Goal: Book appointment/travel/reservation

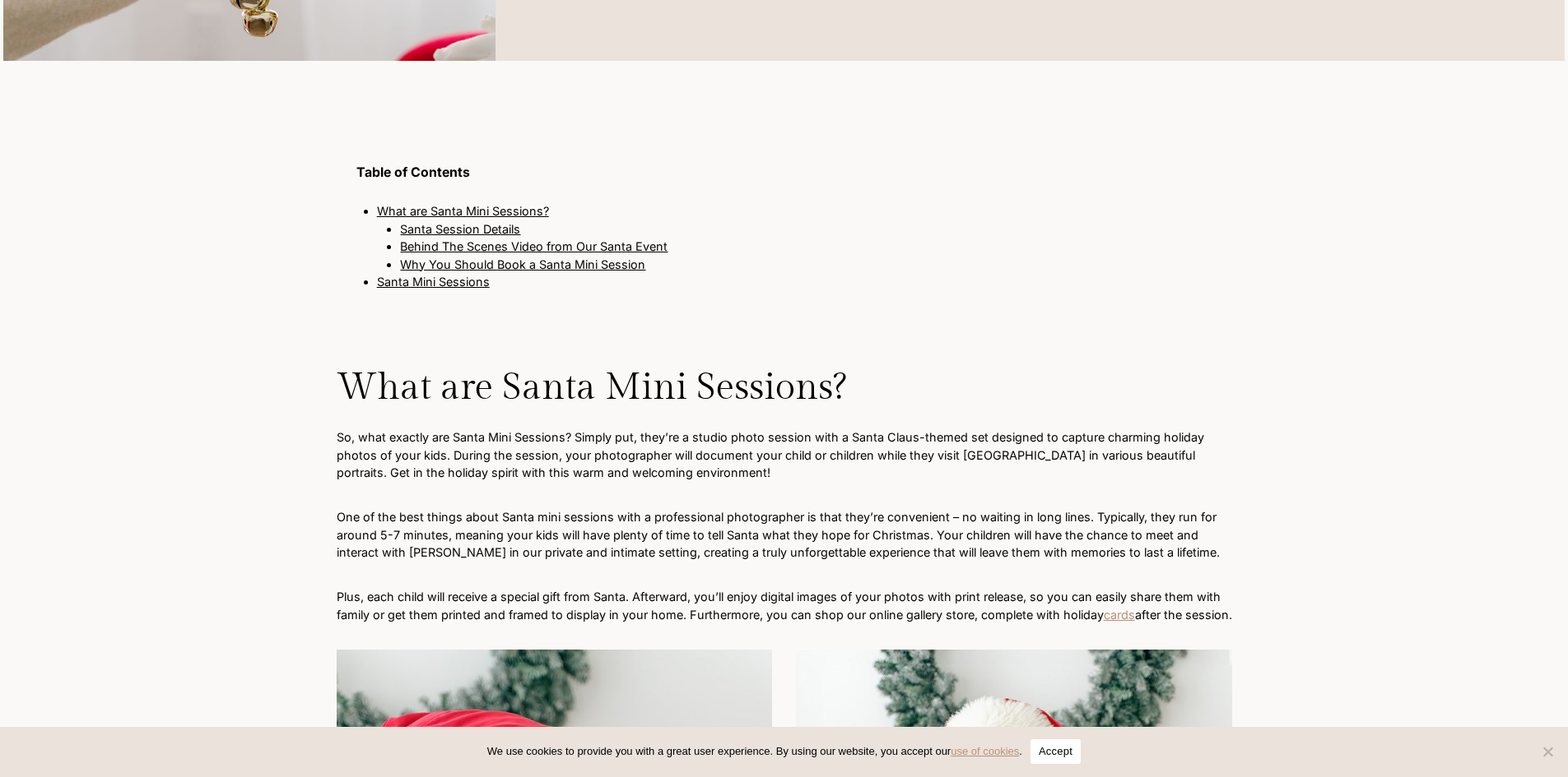
scroll to position [1645, 0]
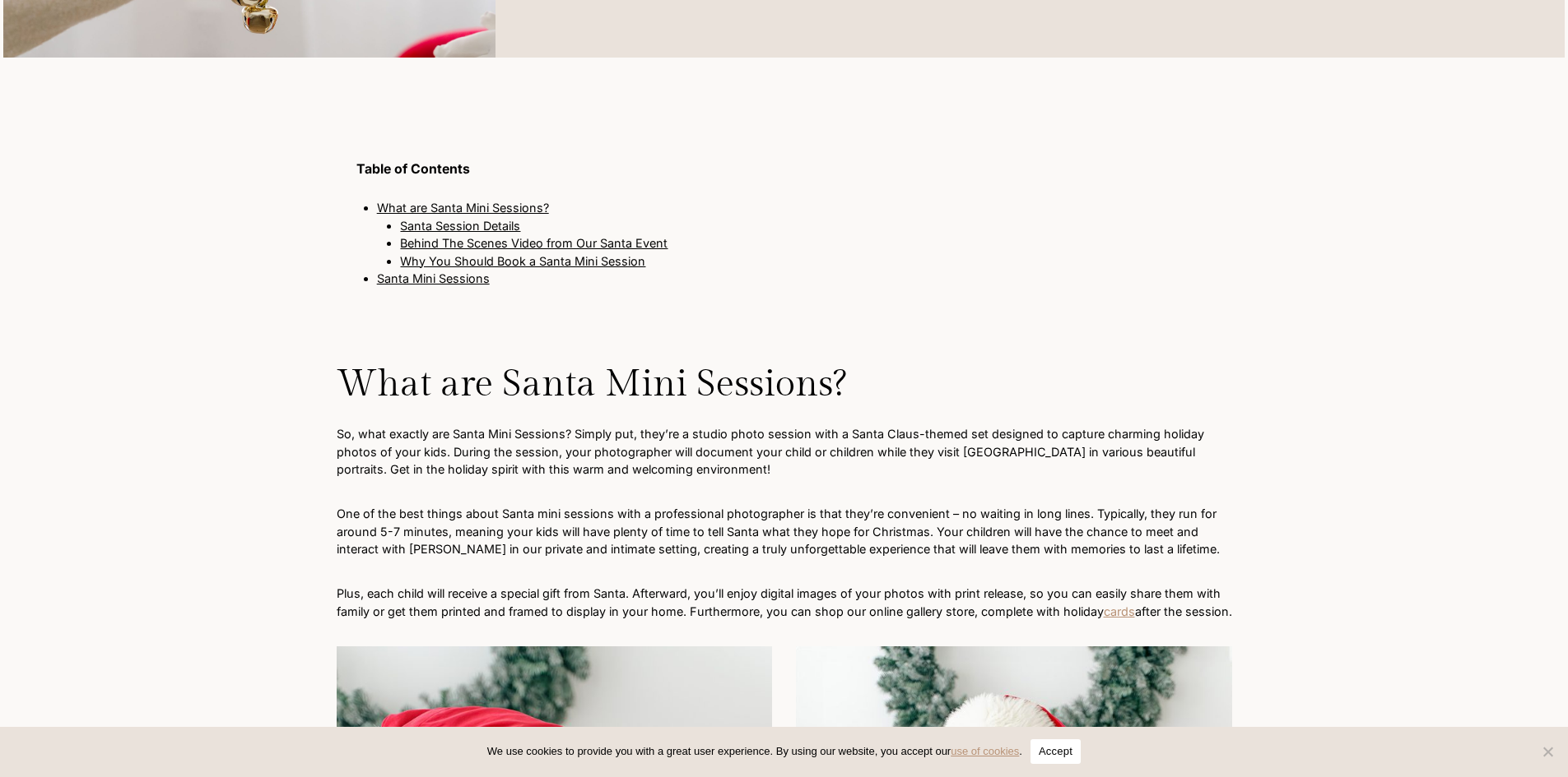
click at [461, 226] on link "Santa Session Details" at bounding box center [460, 226] width 120 height 14
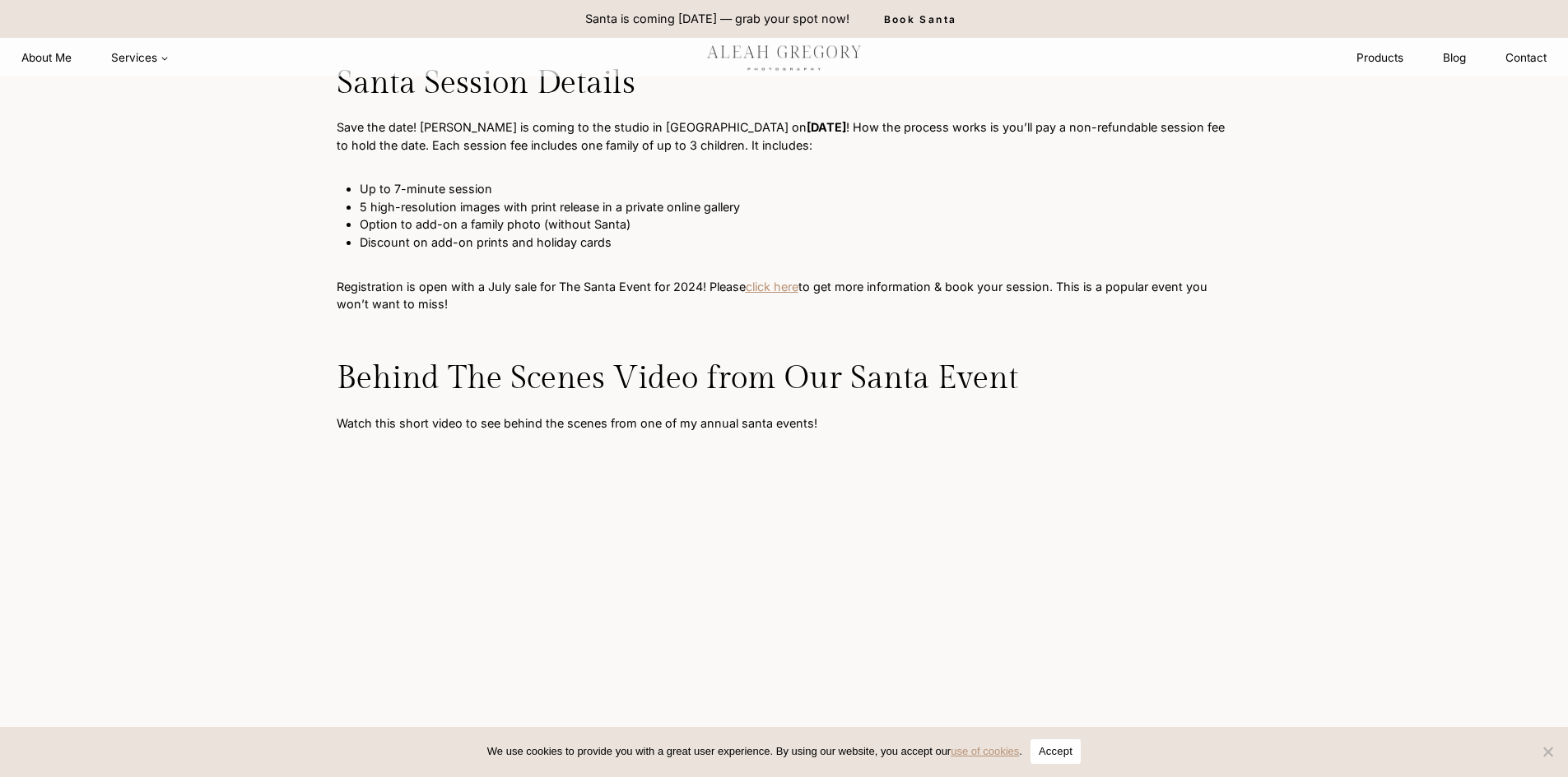
scroll to position [2845, 0]
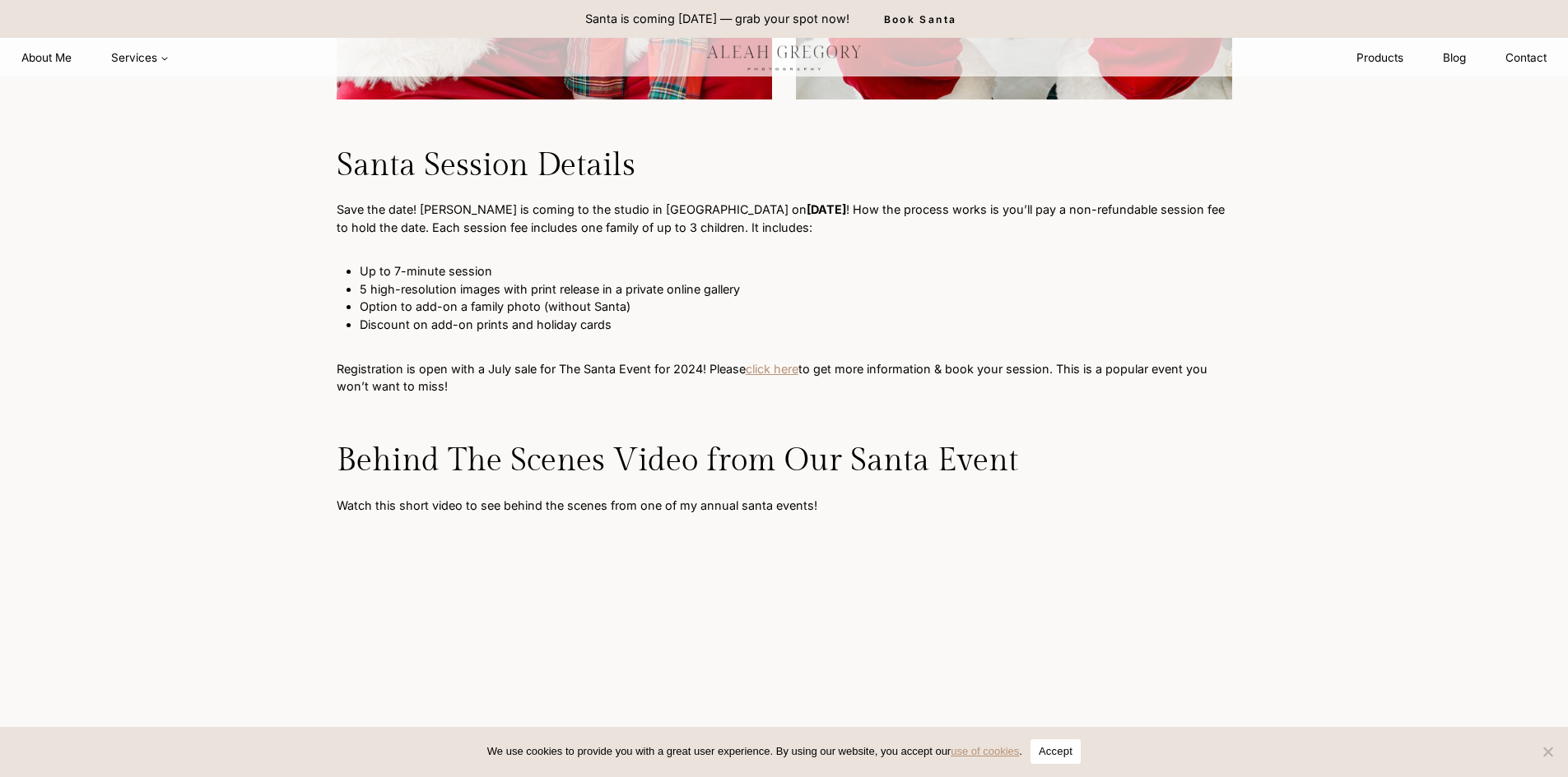
drag, startPoint x: 405, startPoint y: 190, endPoint x: 640, endPoint y: 221, distance: 237.0
click at [640, 221] on div "Family Santa Mini Sessions: Capturing Magical Moments in Indianapolis By Aleah …" at bounding box center [784, 562] width 1054 height 6474
click at [529, 236] on p "Save the date! Santa is coming to the studio in Westfield on Saturday, November…" at bounding box center [784, 218] width 895 height 35
click at [782, 376] on link "click here" at bounding box center [772, 369] width 52 height 14
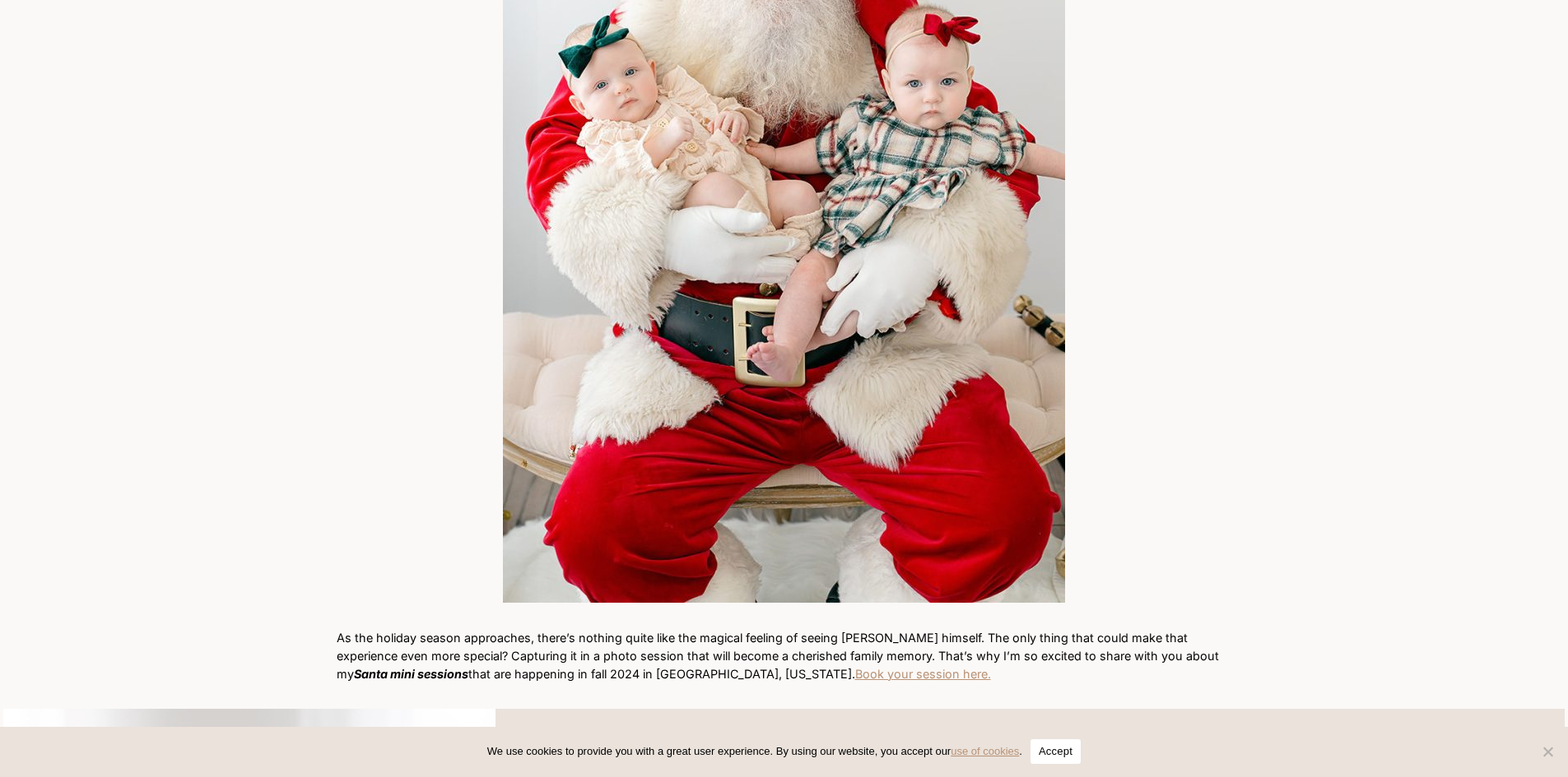
scroll to position [625, 0]
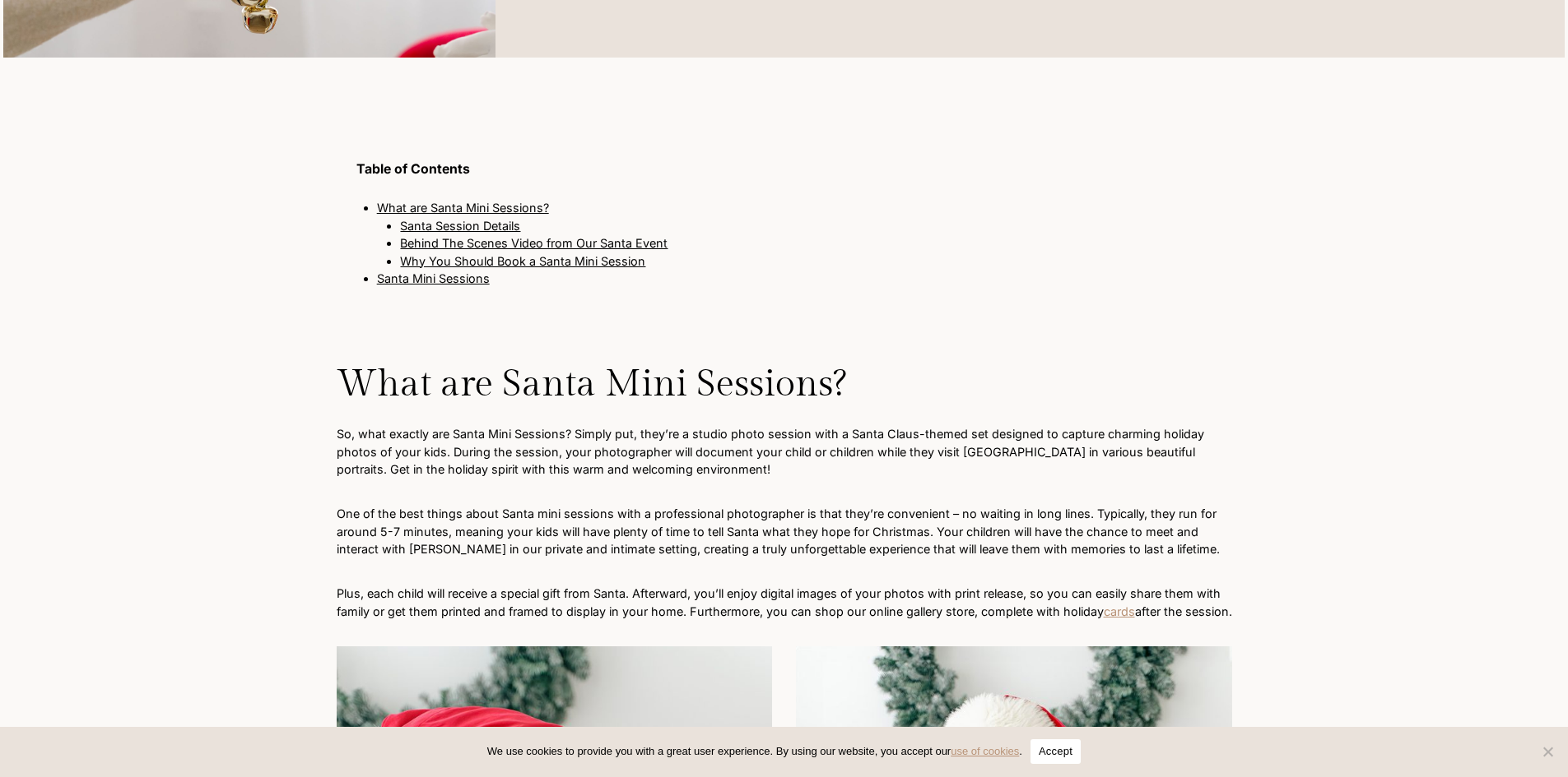
click at [482, 228] on link "Santa Session Details" at bounding box center [460, 226] width 120 height 14
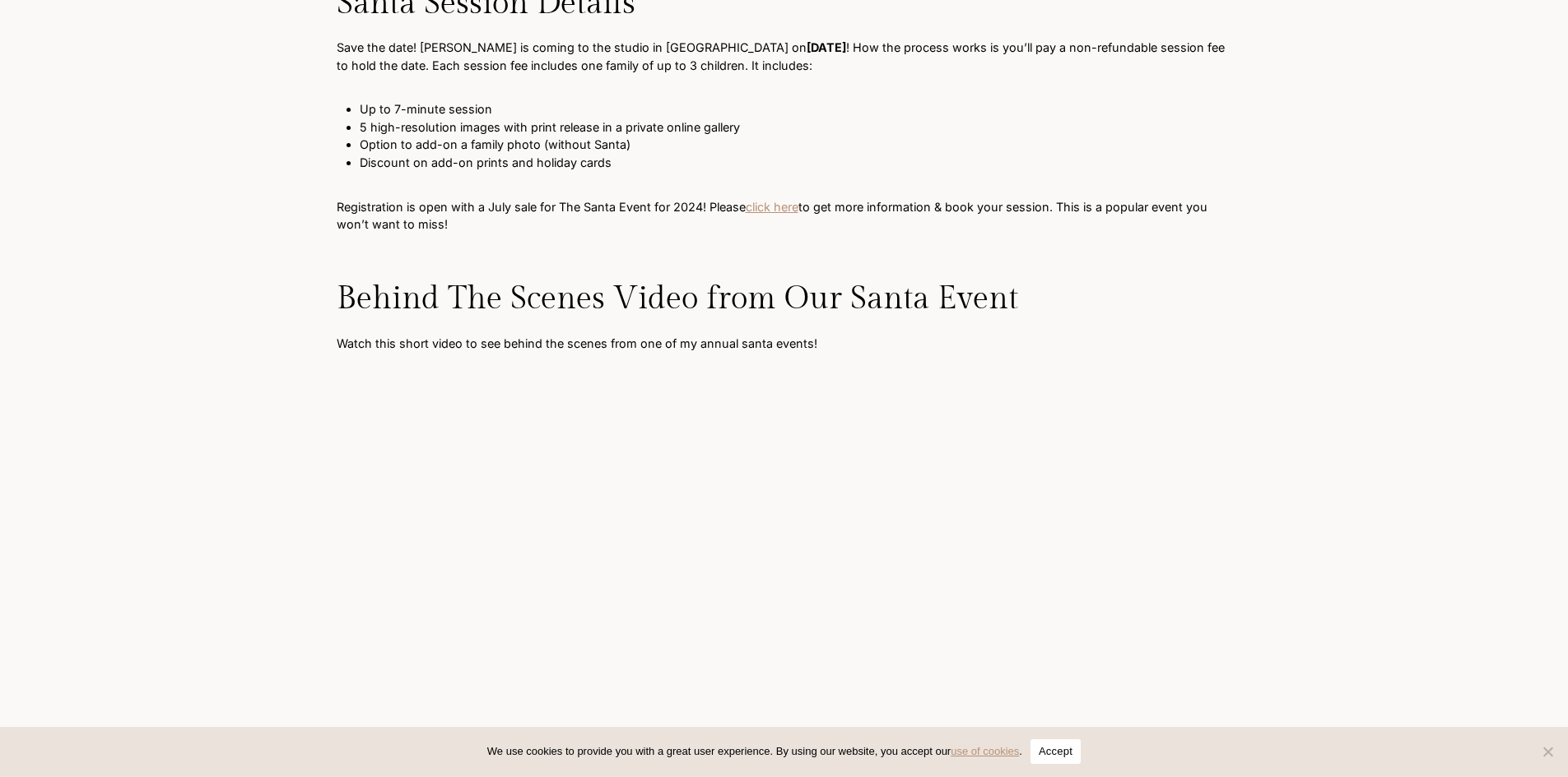
scroll to position [3010, 0]
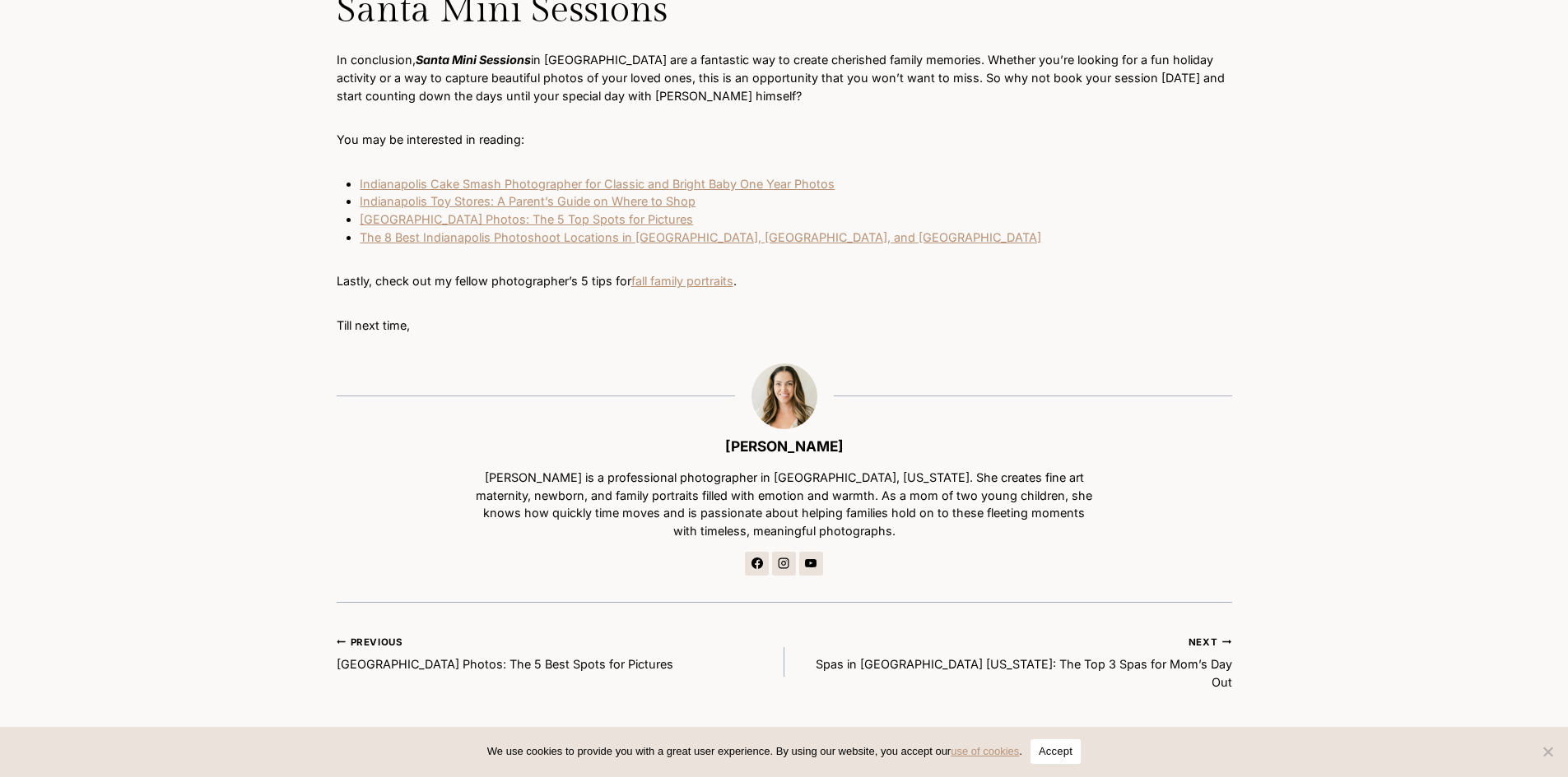
scroll to position [4689, 0]
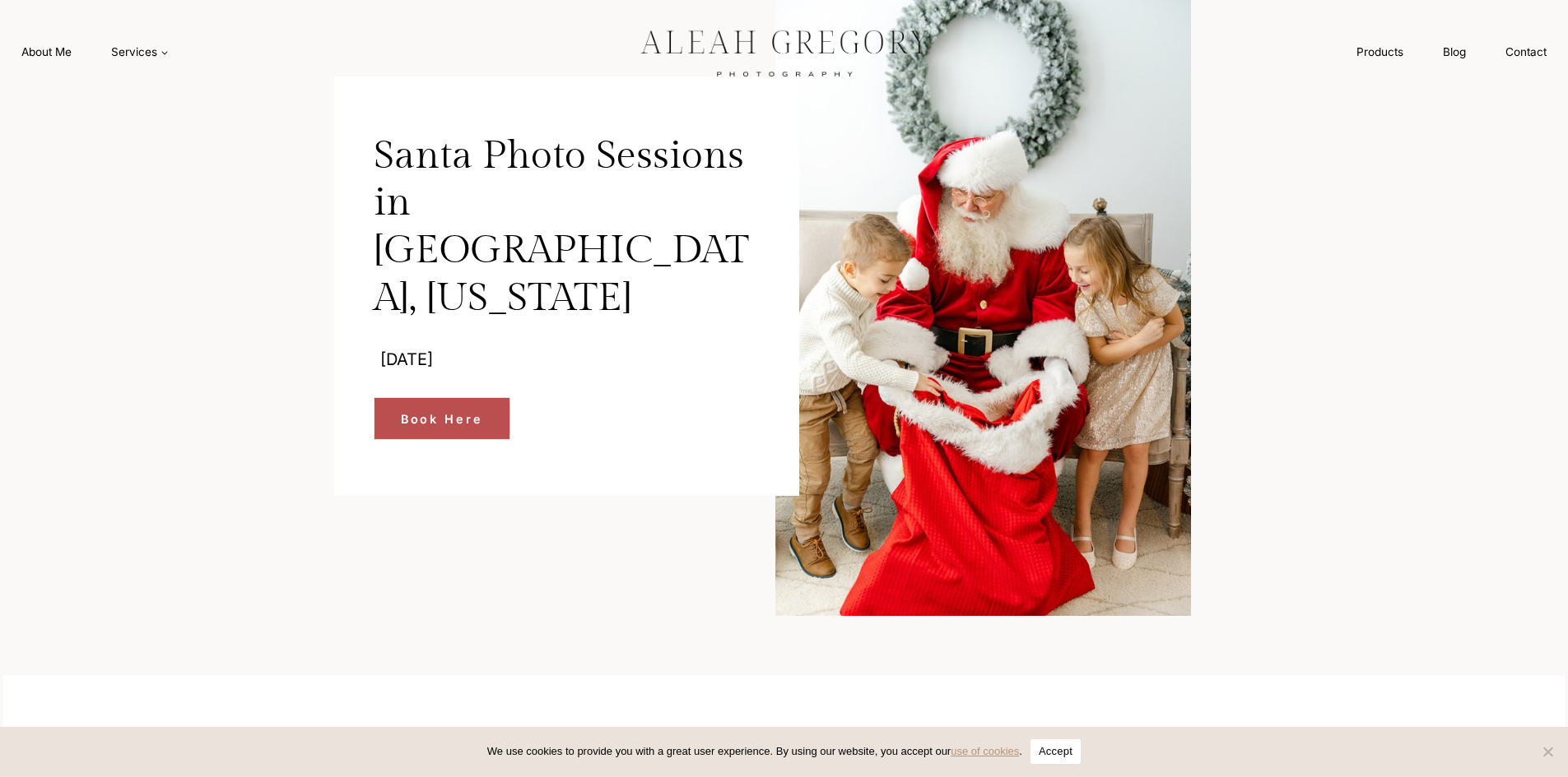
scroll to position [247, 0]
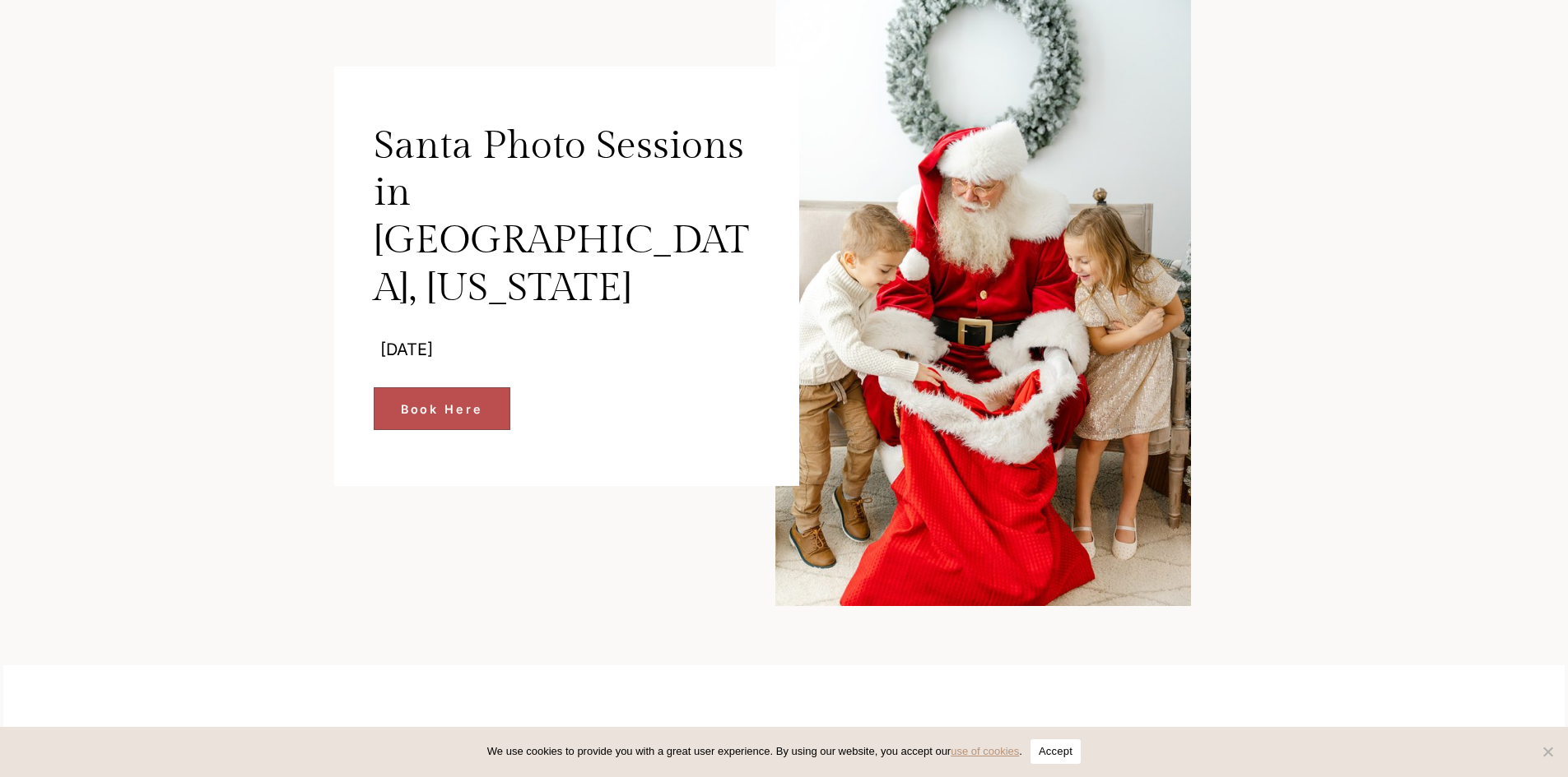
click at [430, 400] on span "Book Here" at bounding box center [442, 409] width 82 height 19
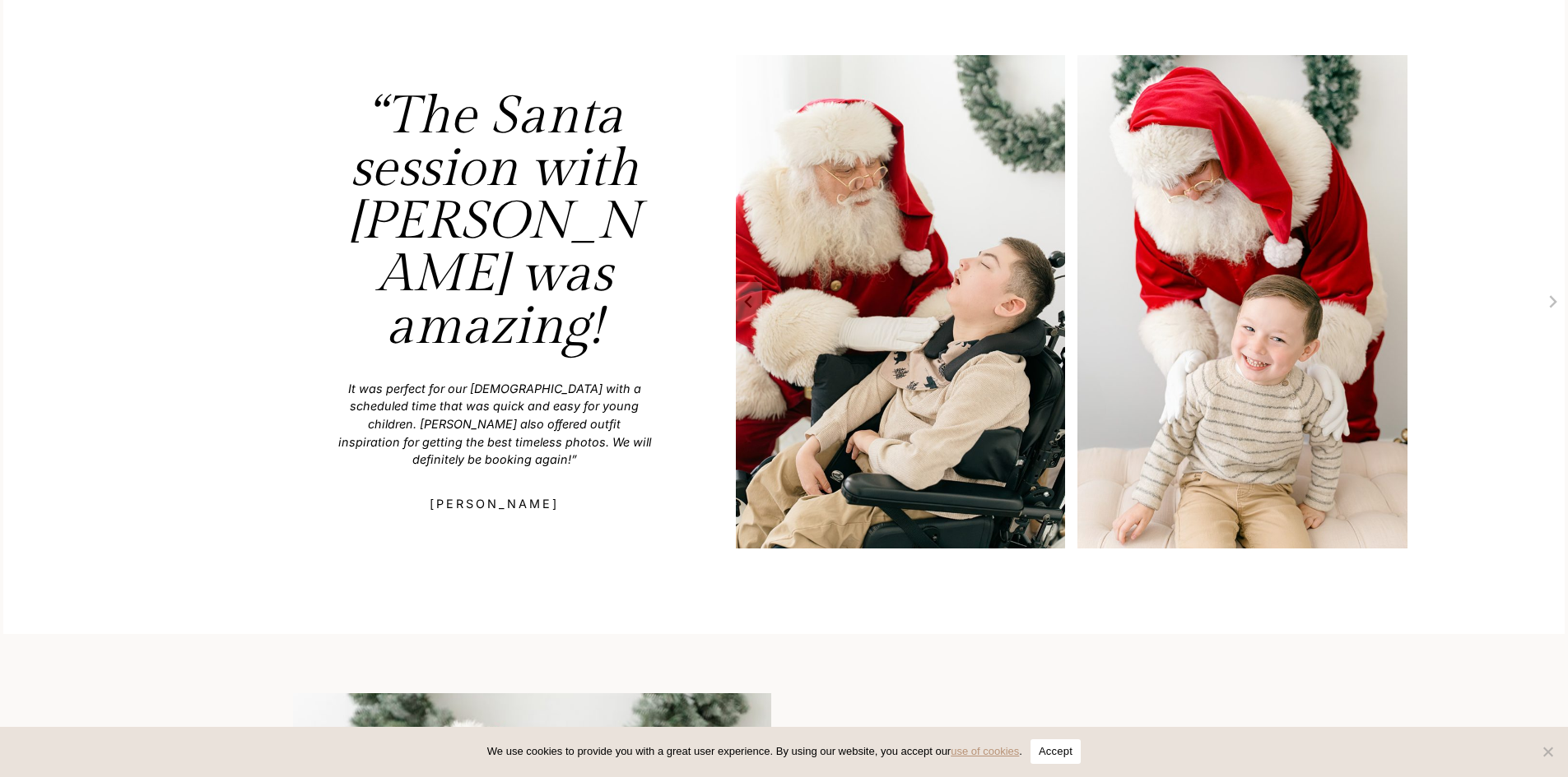
scroll to position [2577, 0]
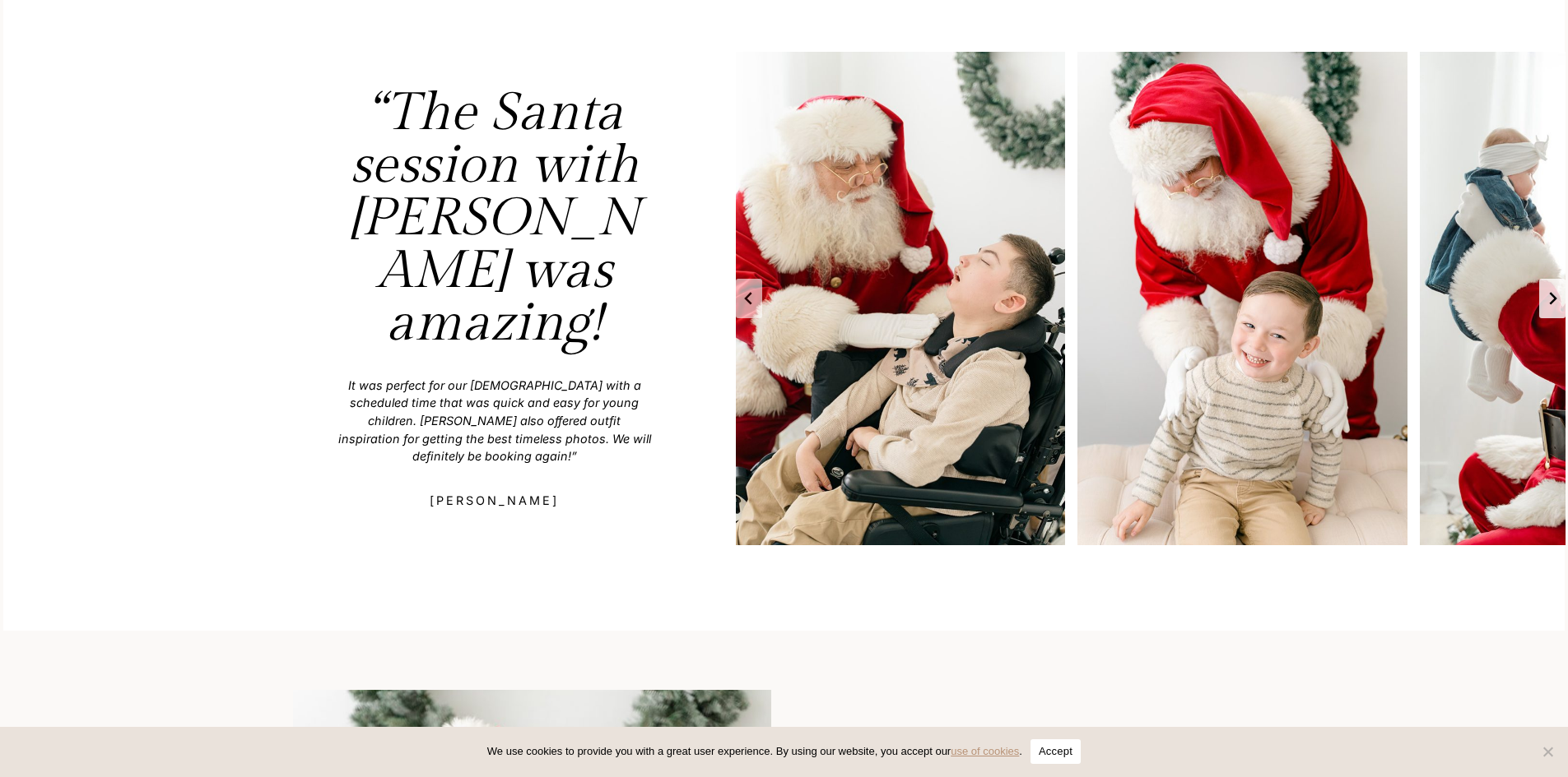
click at [1565, 298] on button "Go to first slide" at bounding box center [1553, 298] width 27 height 39
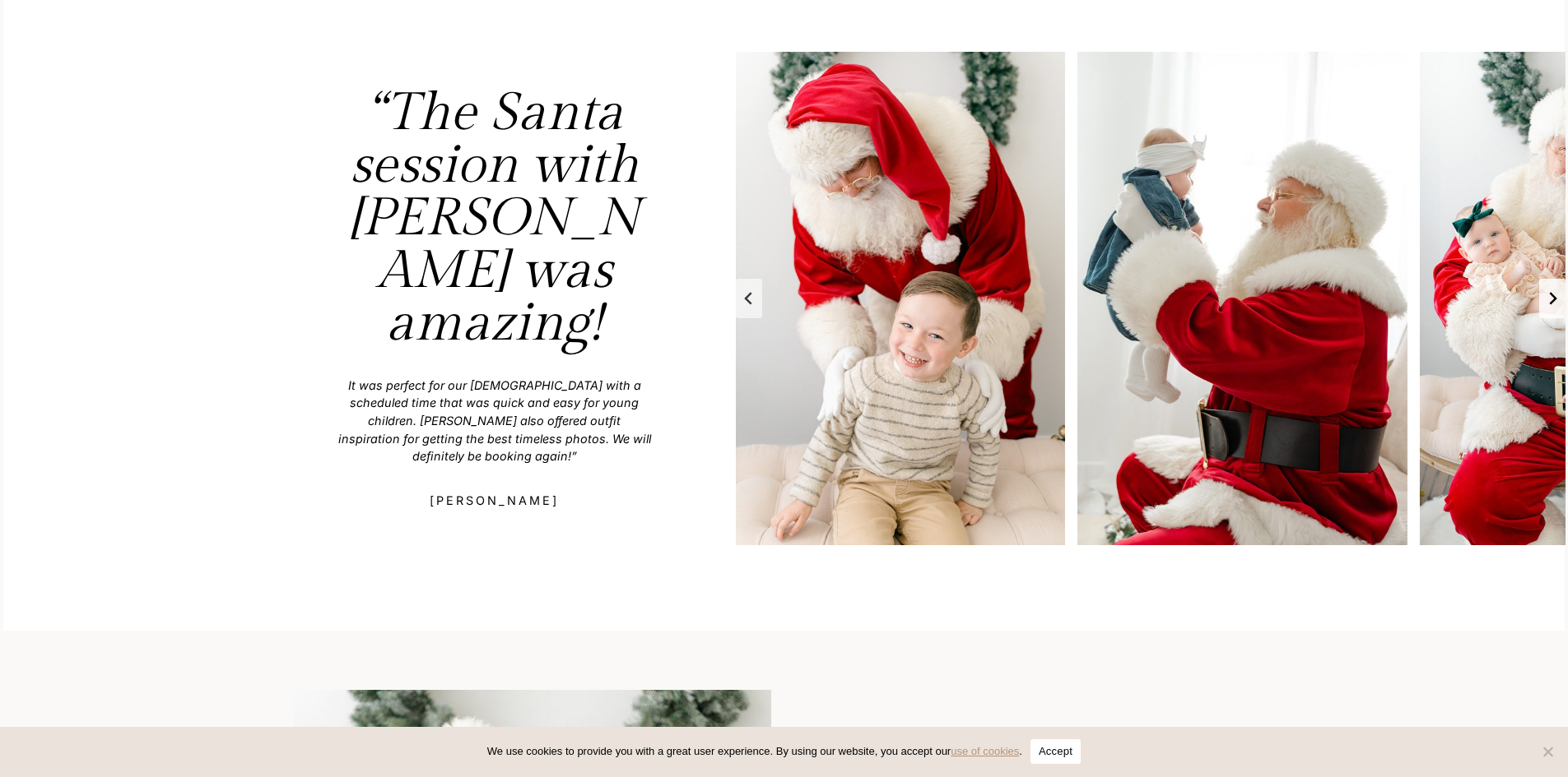
click at [1565, 298] on button "Go to first slide" at bounding box center [1553, 298] width 27 height 39
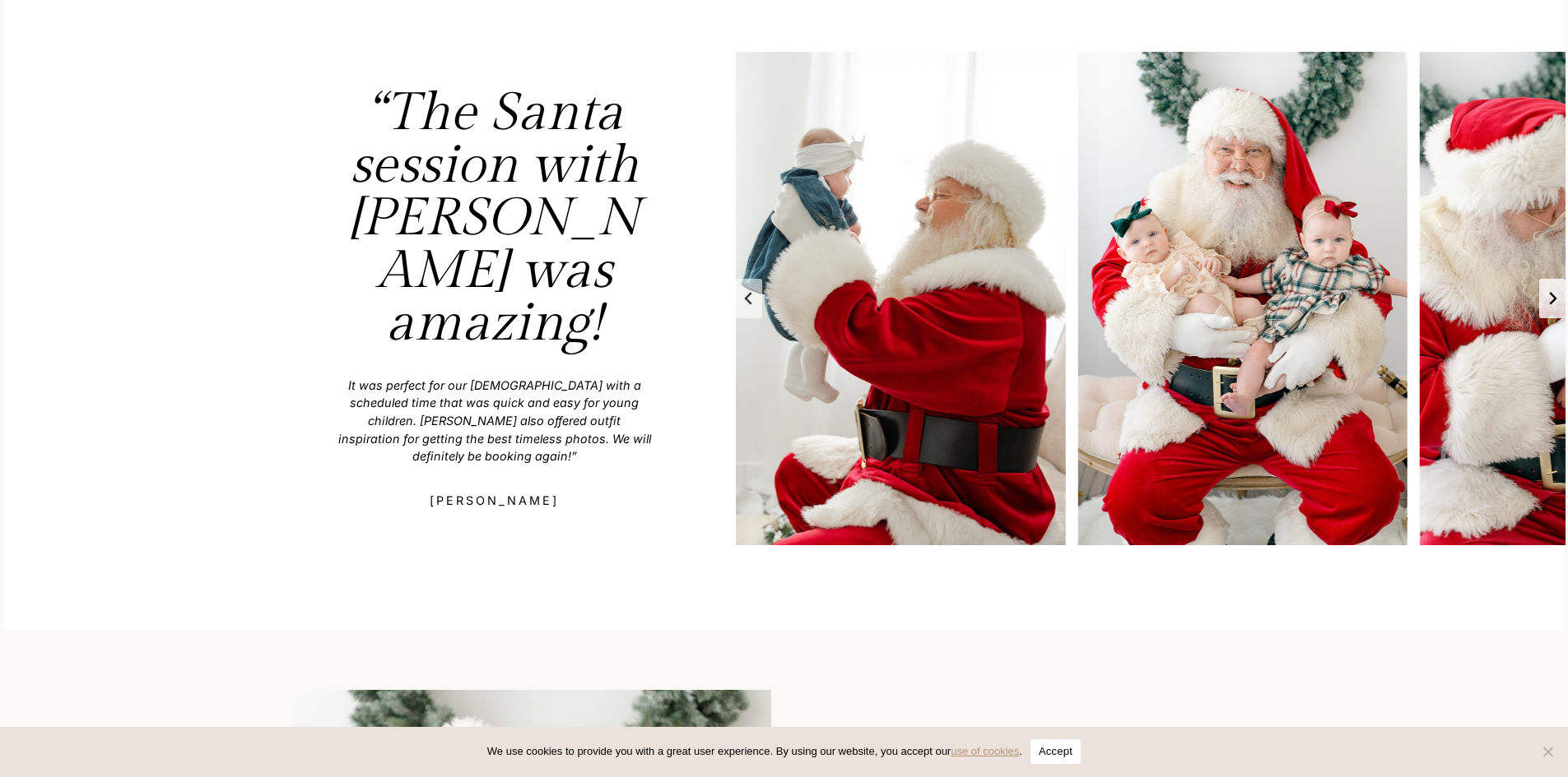
click at [1565, 298] on button "Next slide" at bounding box center [1553, 298] width 27 height 39
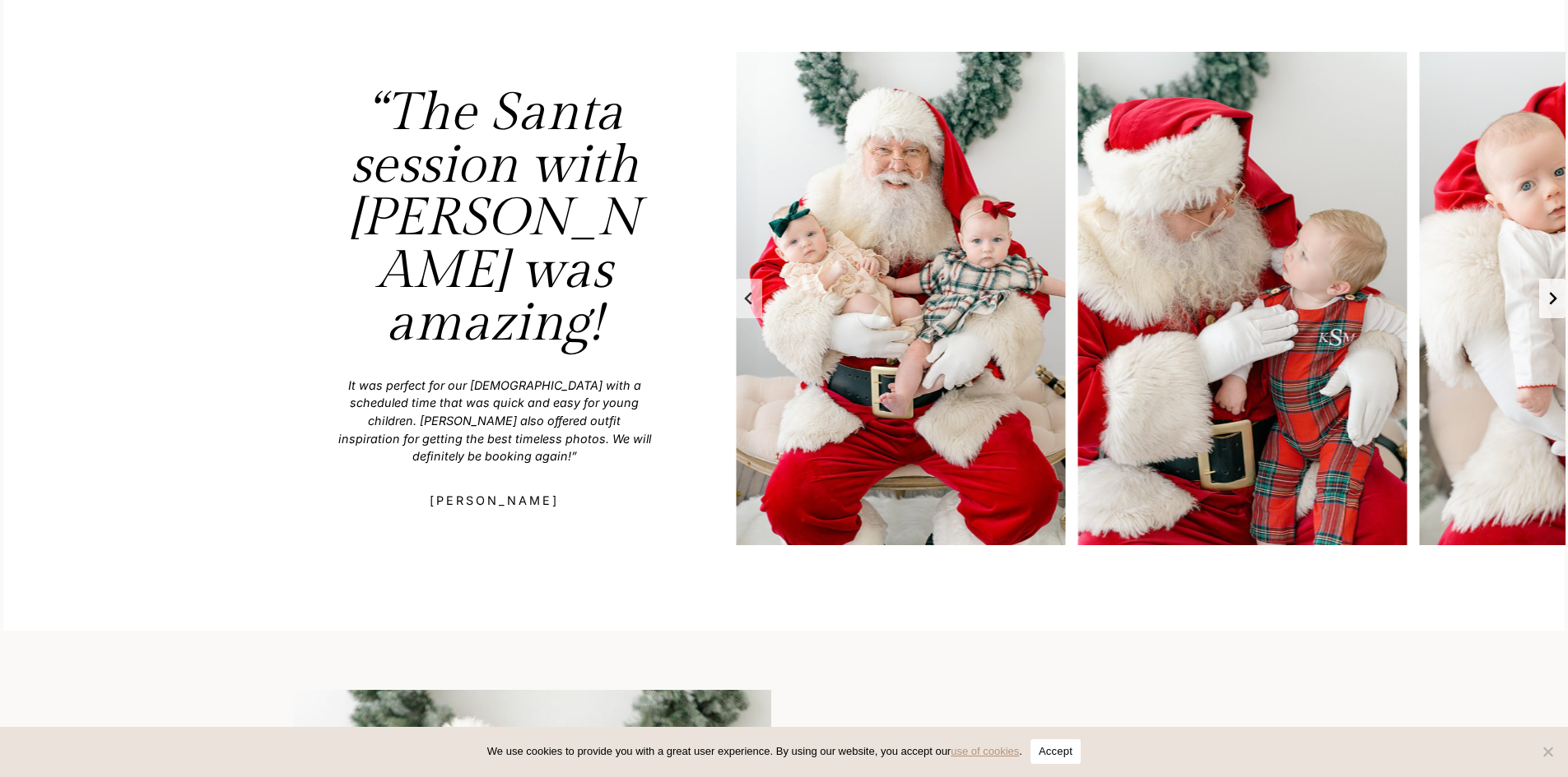
click at [1565, 298] on button "Next slide" at bounding box center [1553, 298] width 27 height 39
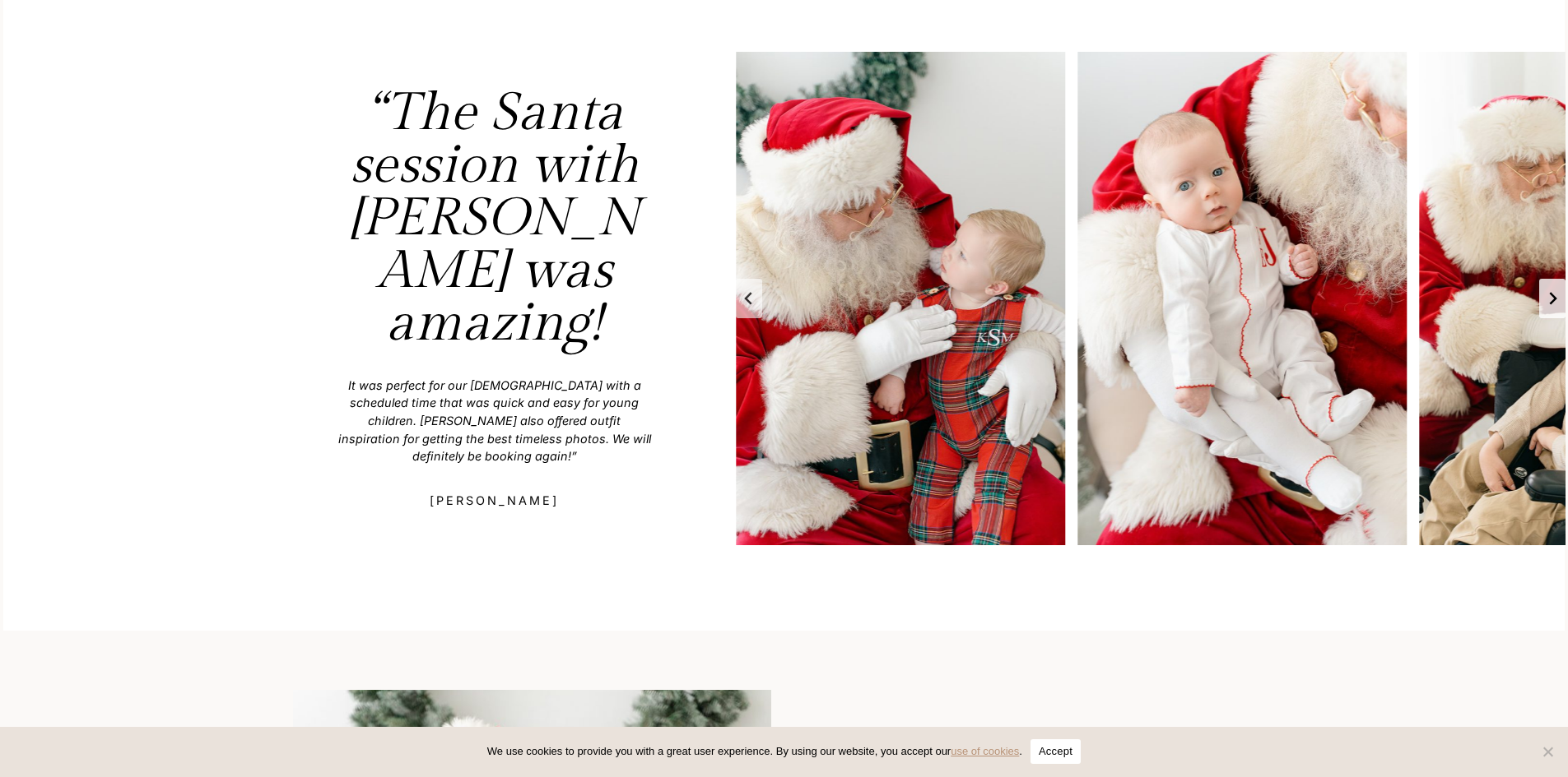
click at [1565, 298] on button "Next slide" at bounding box center [1553, 298] width 27 height 39
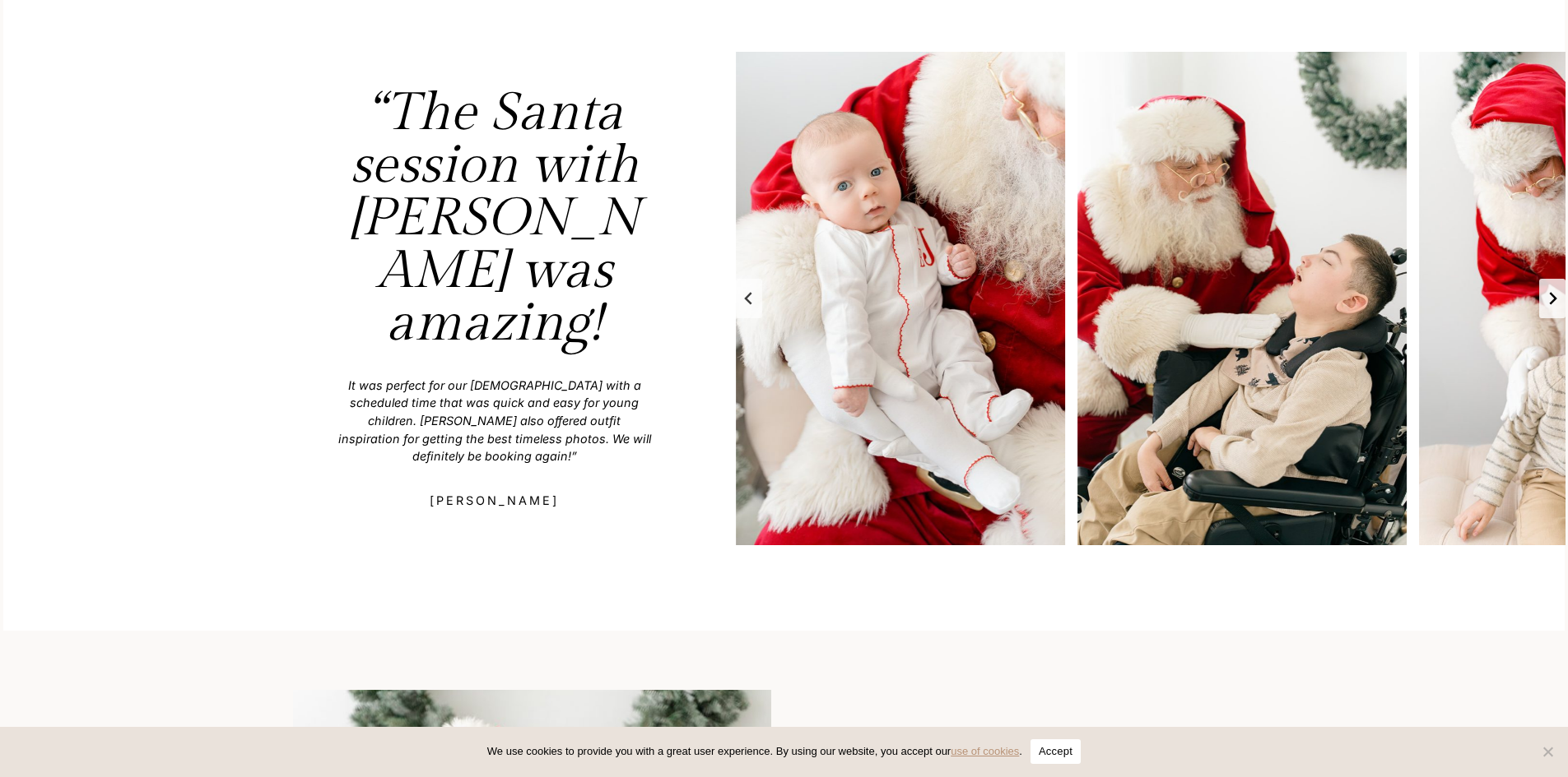
click at [1565, 298] on button "Next slide" at bounding box center [1553, 298] width 27 height 39
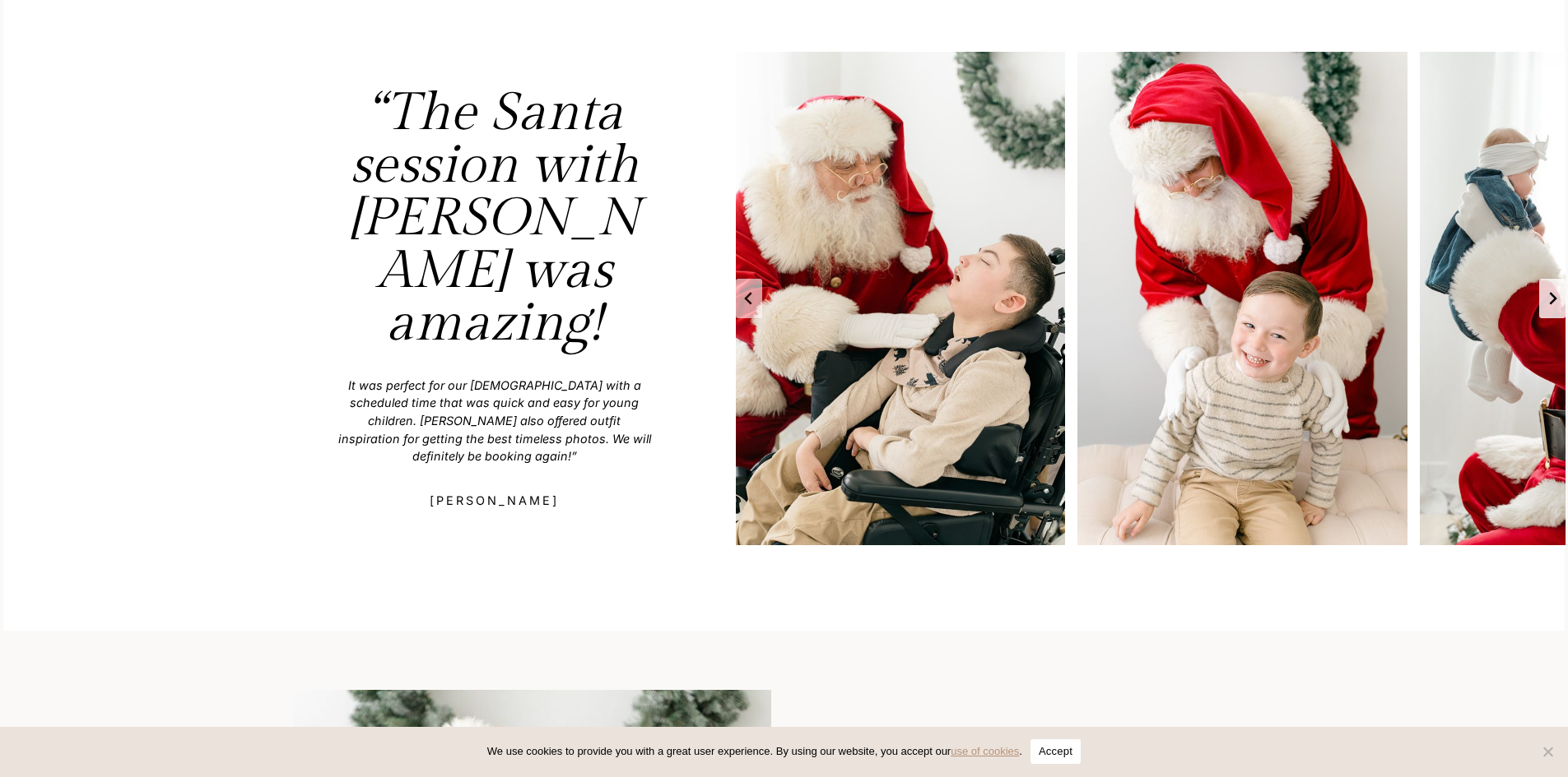
click at [1565, 298] on button "Next slide" at bounding box center [1553, 298] width 27 height 39
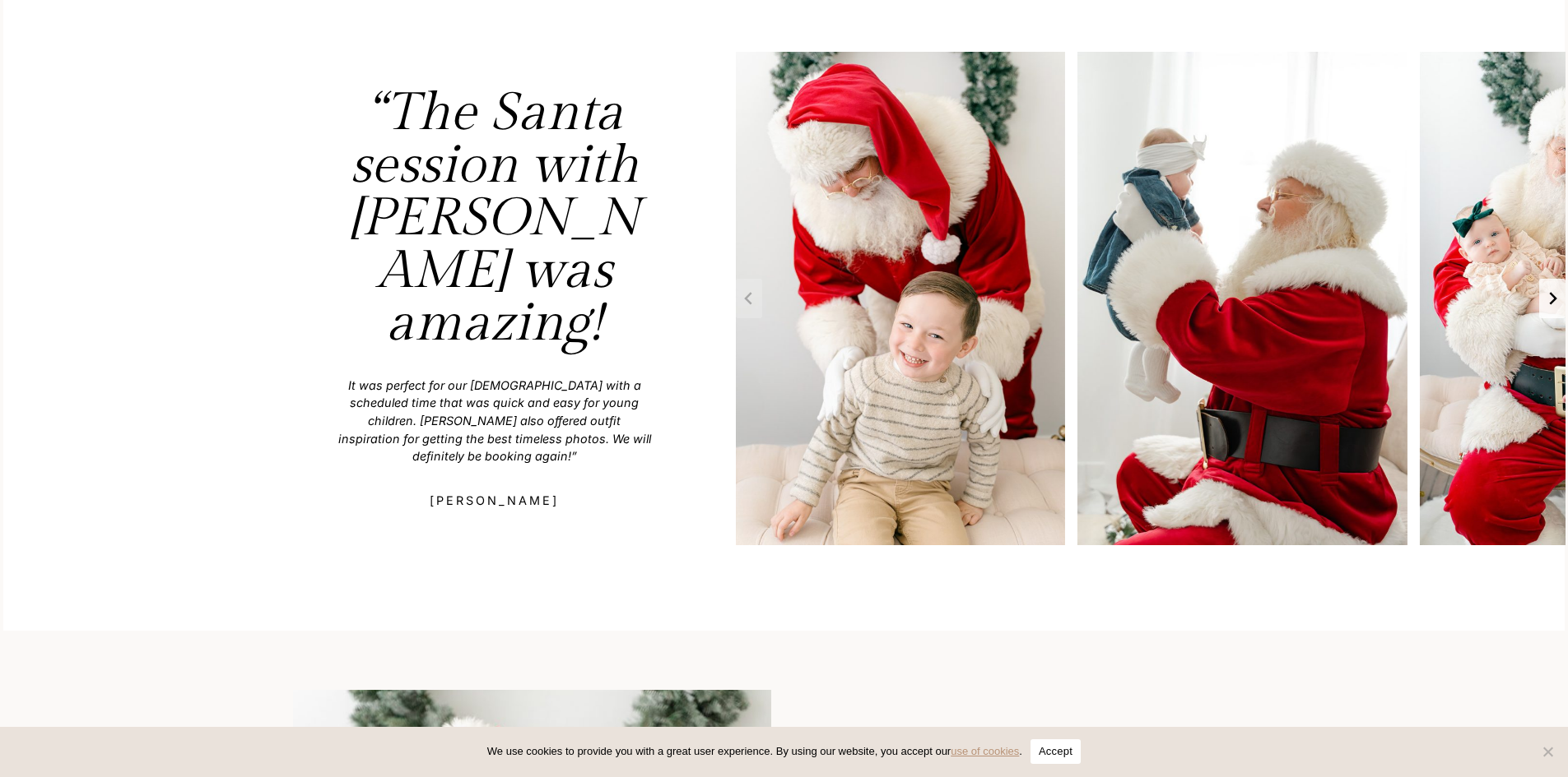
scroll to position [247, 0]
